Goal: Task Accomplishment & Management: Use online tool/utility

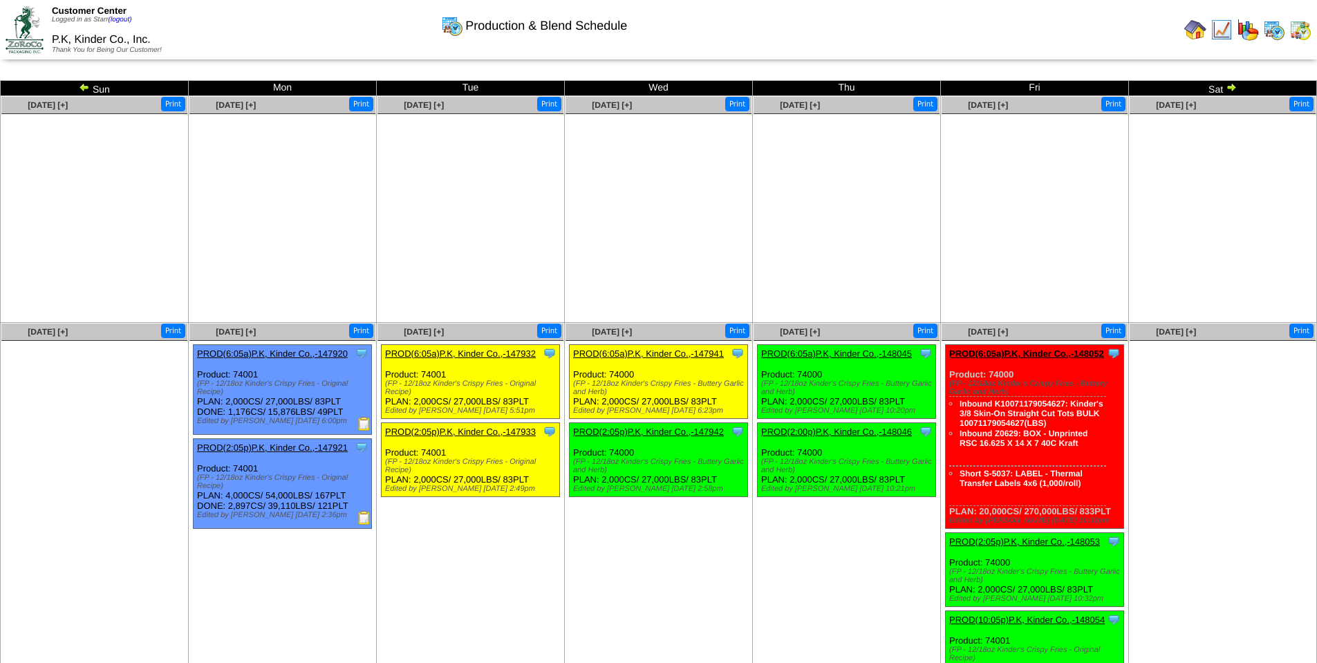
click at [363, 423] on img at bounding box center [364, 424] width 14 height 14
click at [366, 421] on img at bounding box center [364, 424] width 14 height 14
click at [362, 519] on img at bounding box center [364, 518] width 14 height 14
